Goal: Task Accomplishment & Management: Use online tool/utility

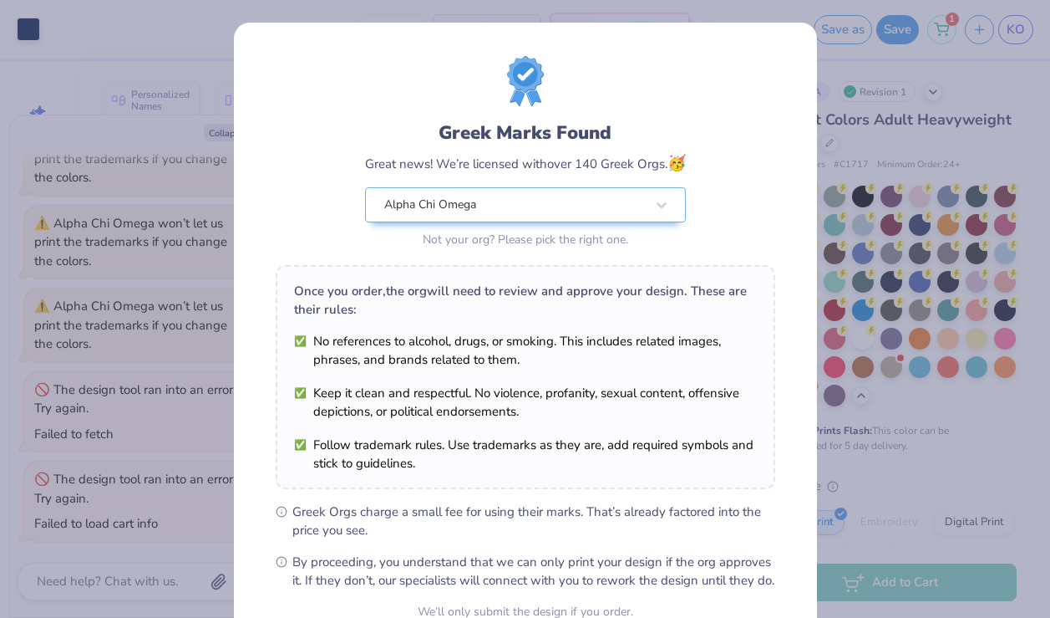
scroll to position [165, 0]
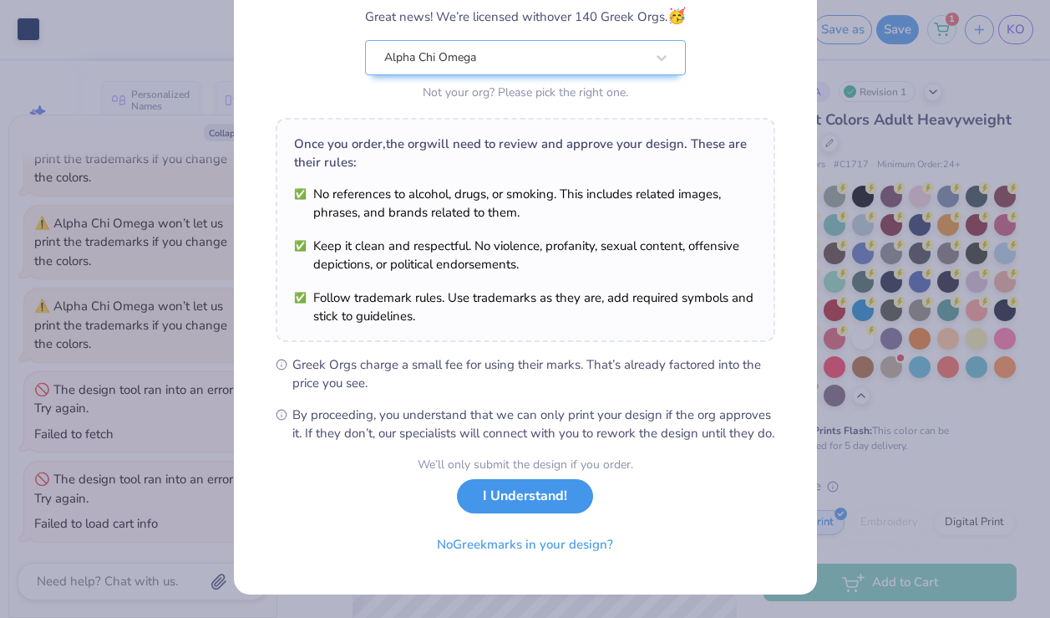
click at [498, 512] on button "I Understand!" at bounding box center [525, 496] width 136 height 34
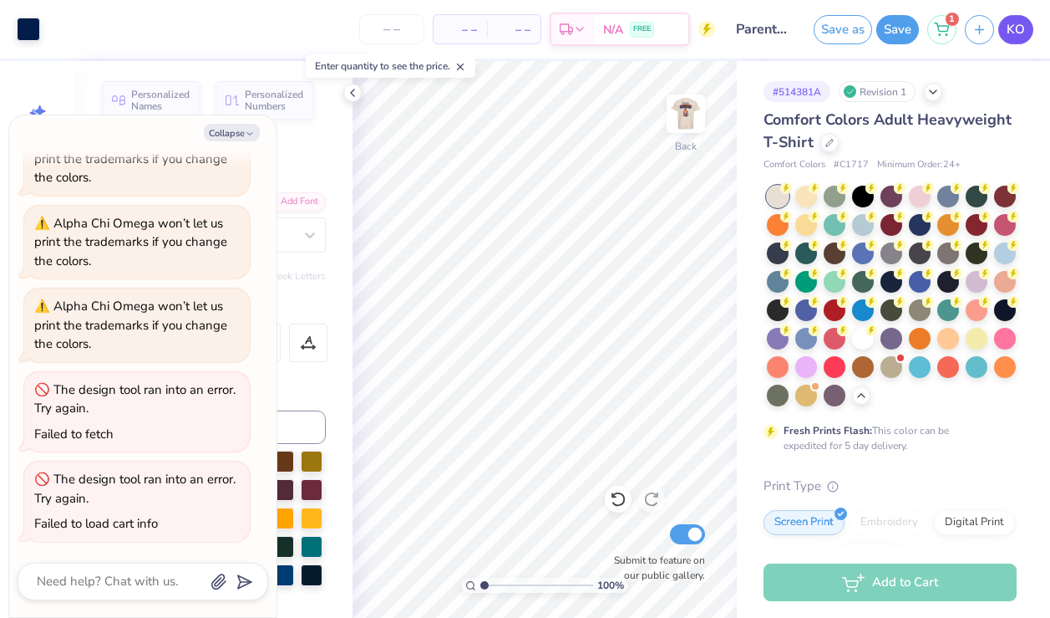
click at [1003, 31] on link "KO" at bounding box center [1016, 29] width 35 height 29
click at [694, 100] on img at bounding box center [686, 113] width 67 height 67
type textarea "x"
type textarea "F"
type textarea "x"
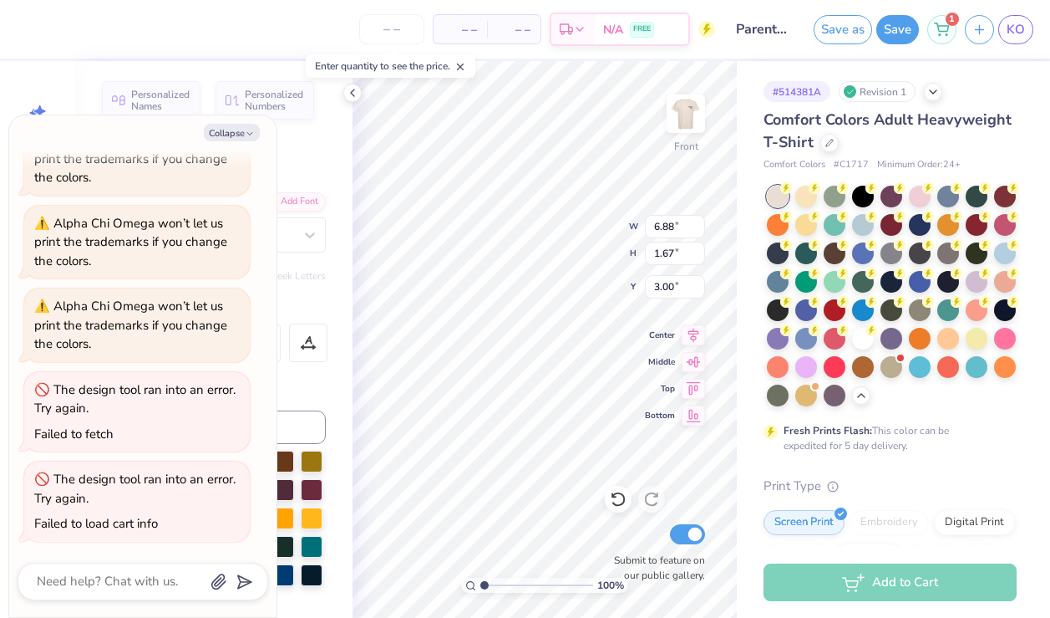
type textarea "Fam"
type textarea "x"
type textarea "Fami"
type textarea "x"
type textarea "Famil"
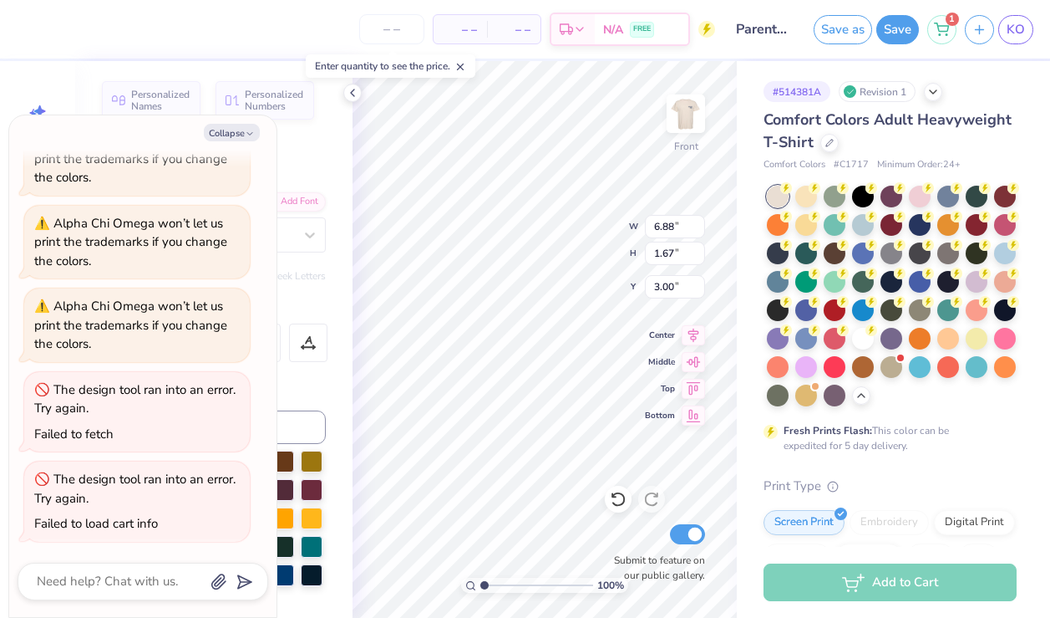
type textarea "x"
type textarea "Family"
type textarea "x"
type textarea "Famil"
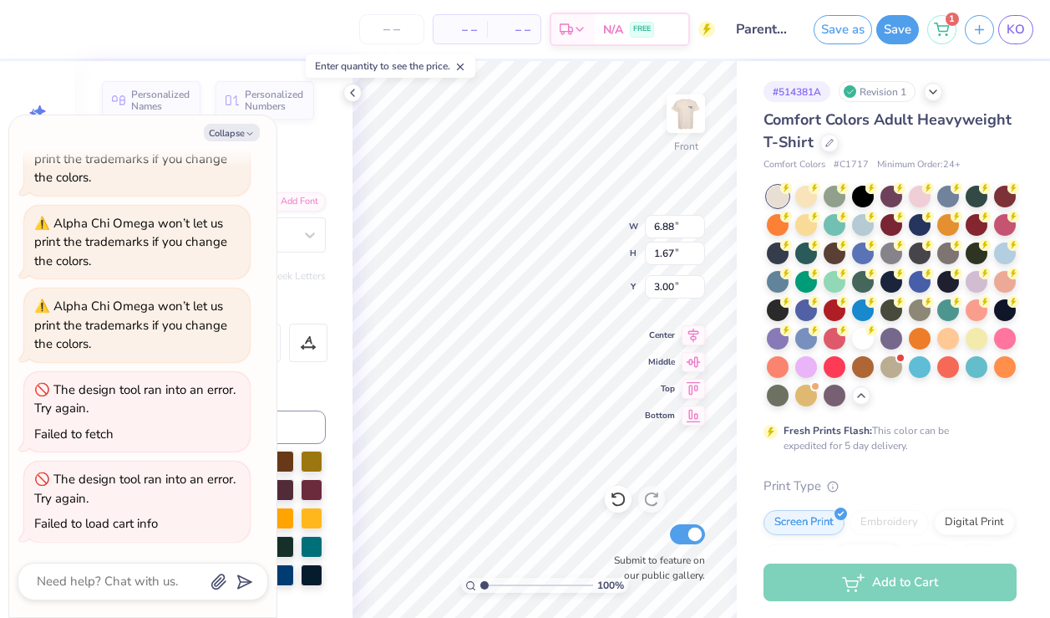
scroll to position [0, 0]
type textarea "x"
type textarea "Family"
type textarea "x"
